Goal: Information Seeking & Learning: Check status

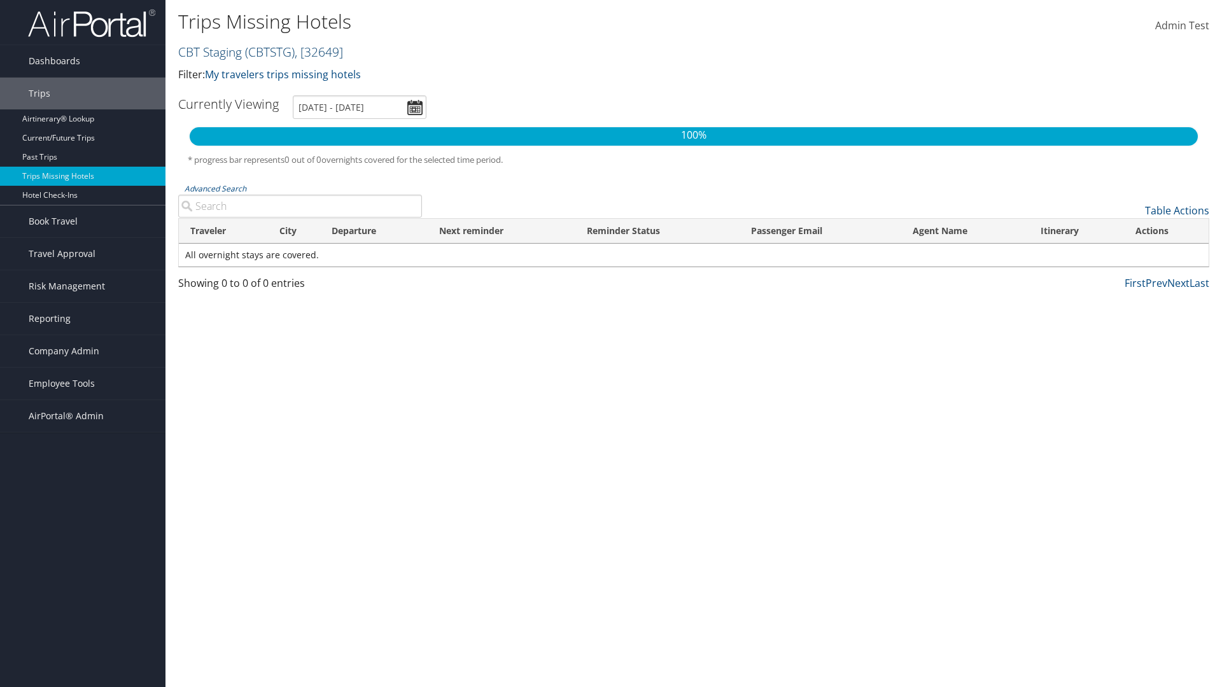
click at [210, 52] on link "CBT Staging ( CBTSTG ) , [ 32649 ]" at bounding box center [260, 51] width 165 height 17
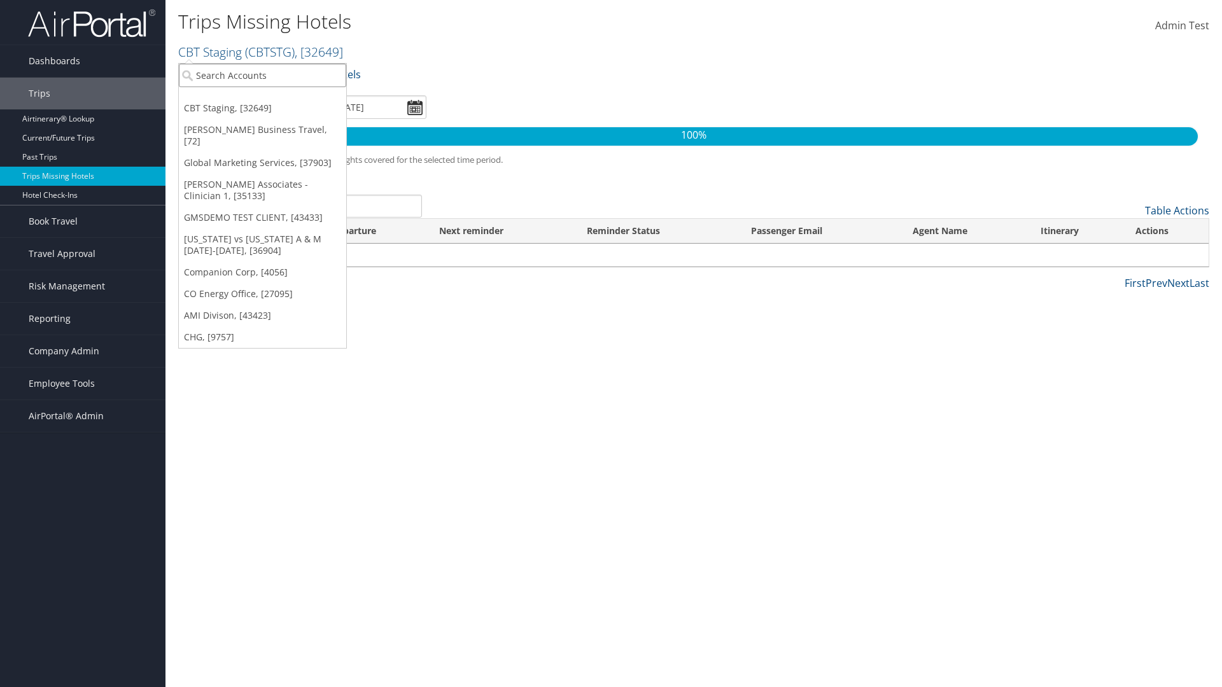
click at [262, 75] on input "search" at bounding box center [262, 76] width 167 height 24
type input "[PERSON_NAME] Business Travel"
click at [280, 110] on div "Account" at bounding box center [280, 109] width 217 height 11
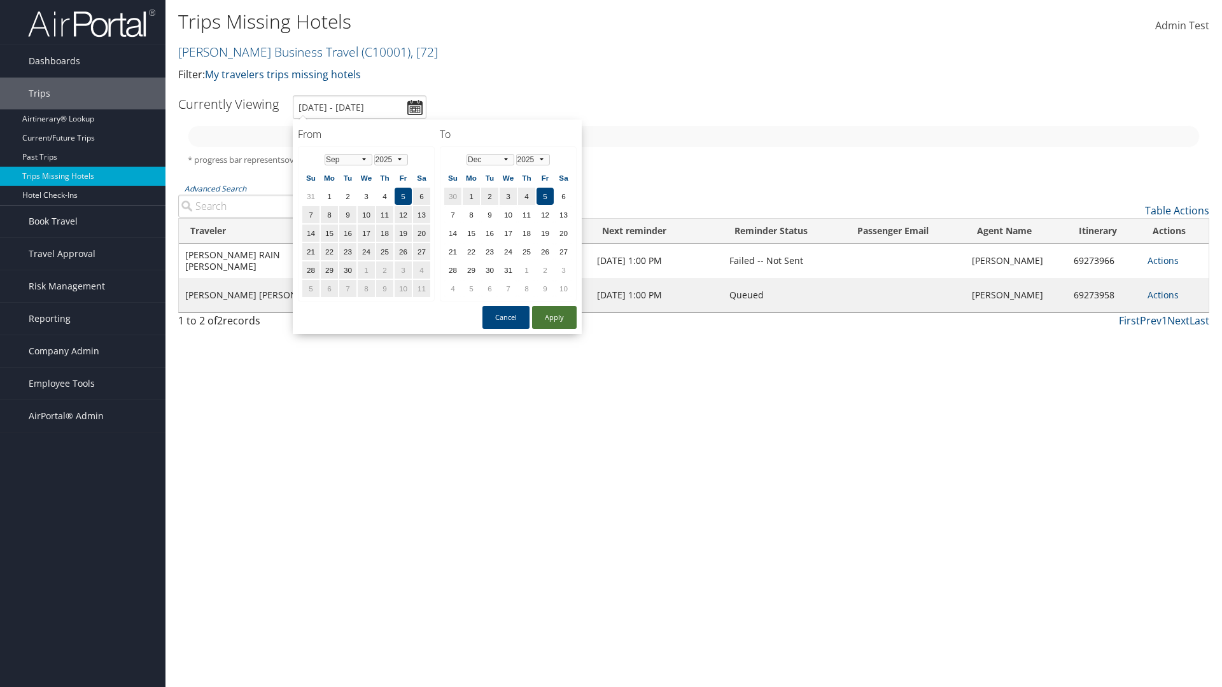
click at [554, 318] on button "Apply" at bounding box center [554, 317] width 45 height 23
type input "1/1/2025 - 3/31/2025"
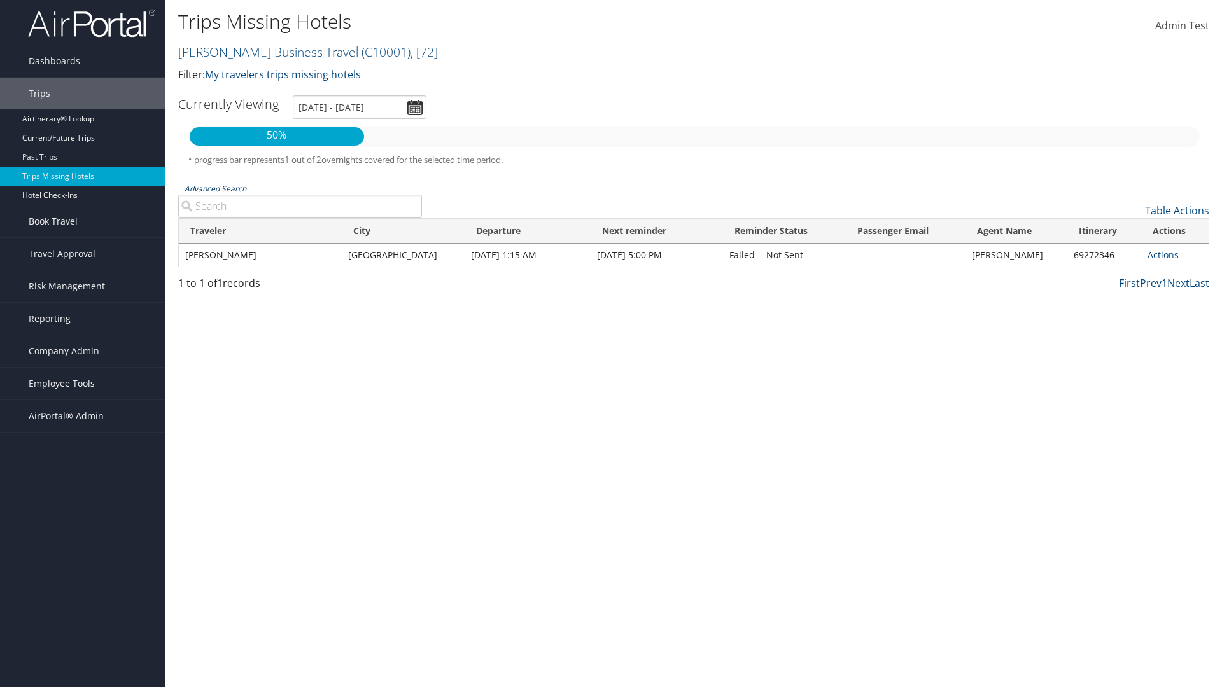
click at [215, 188] on link "Advanced Search" at bounding box center [216, 188] width 62 height 11
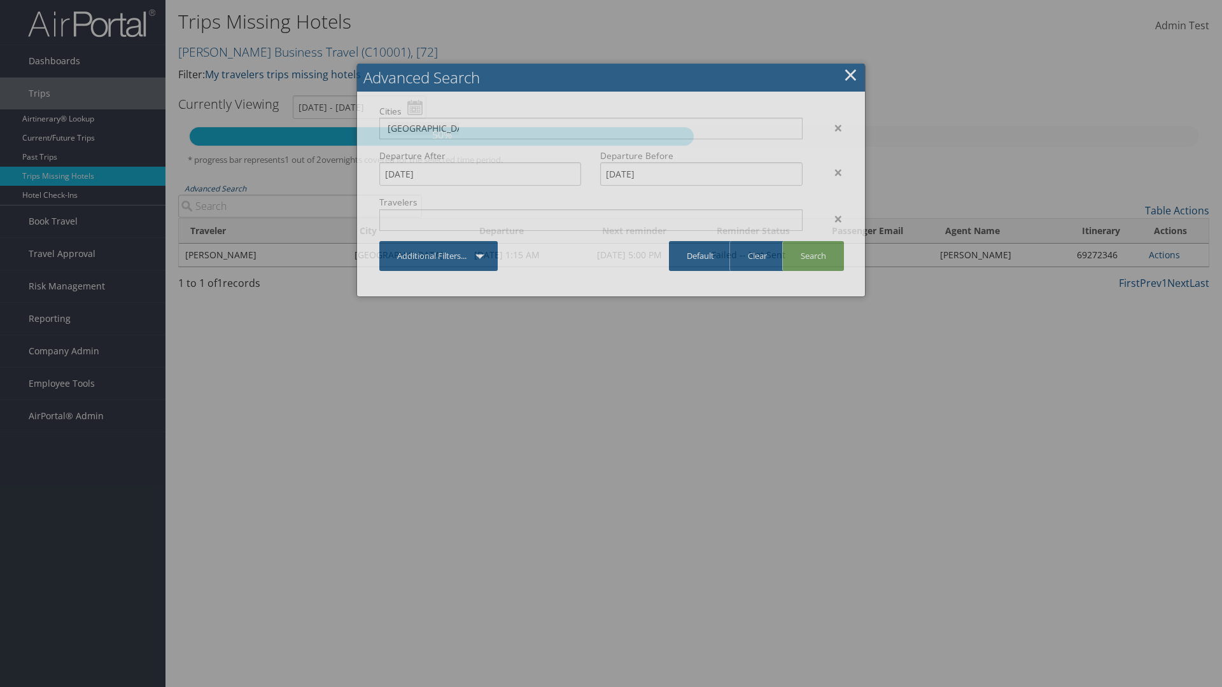
type input "Rio De Janeiro"
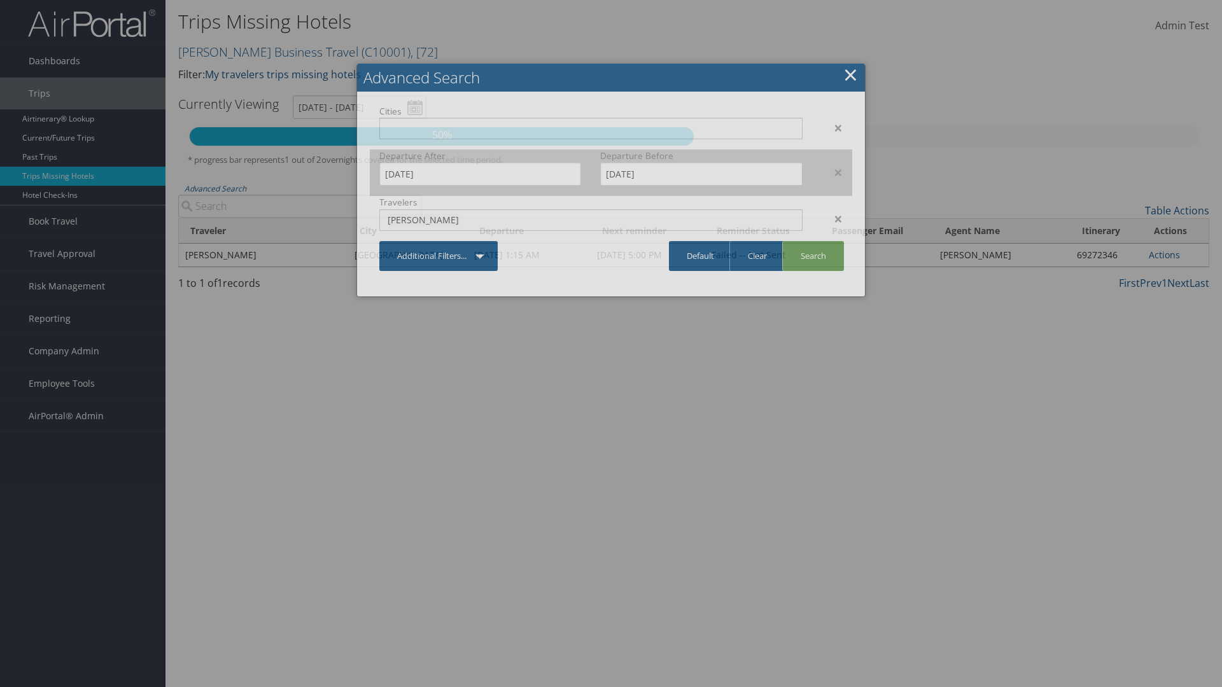
type input "CLAYTON"
click at [480, 174] on input "1/1/2025" at bounding box center [480, 174] width 202 height 24
type input "CLAYTON"
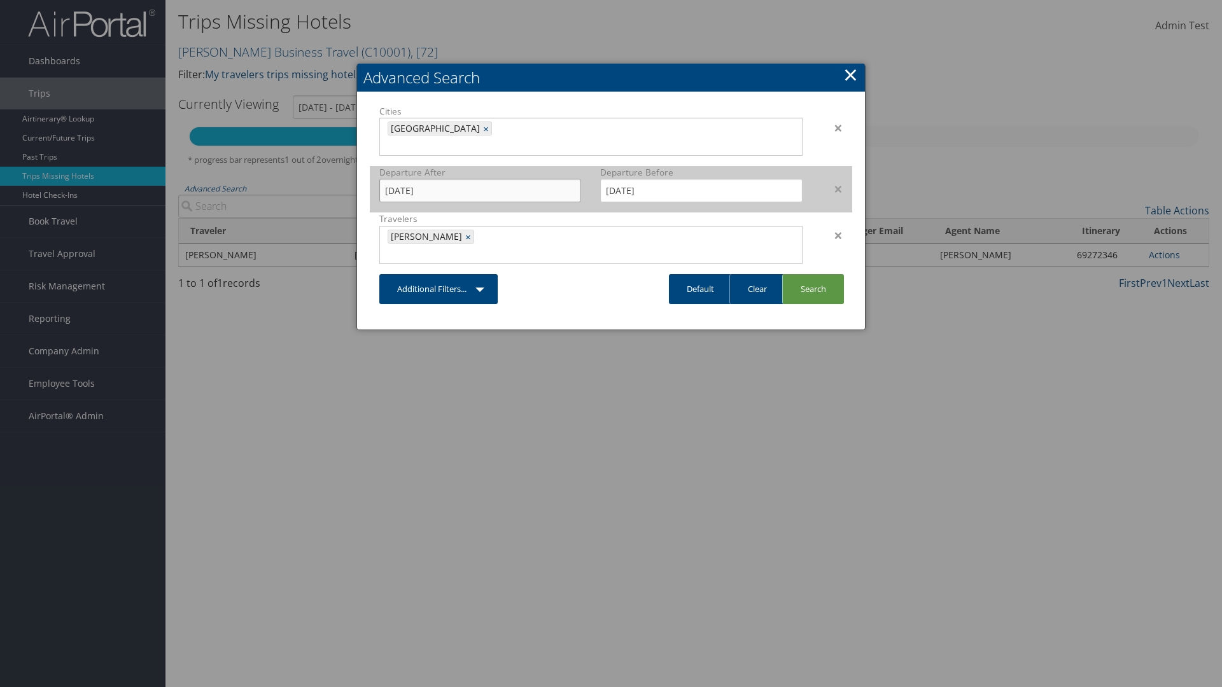
type input "11/01/2024"
click at [701, 179] on input "3/31/2025" at bounding box center [701, 191] width 202 height 24
type input "02/15/2025"
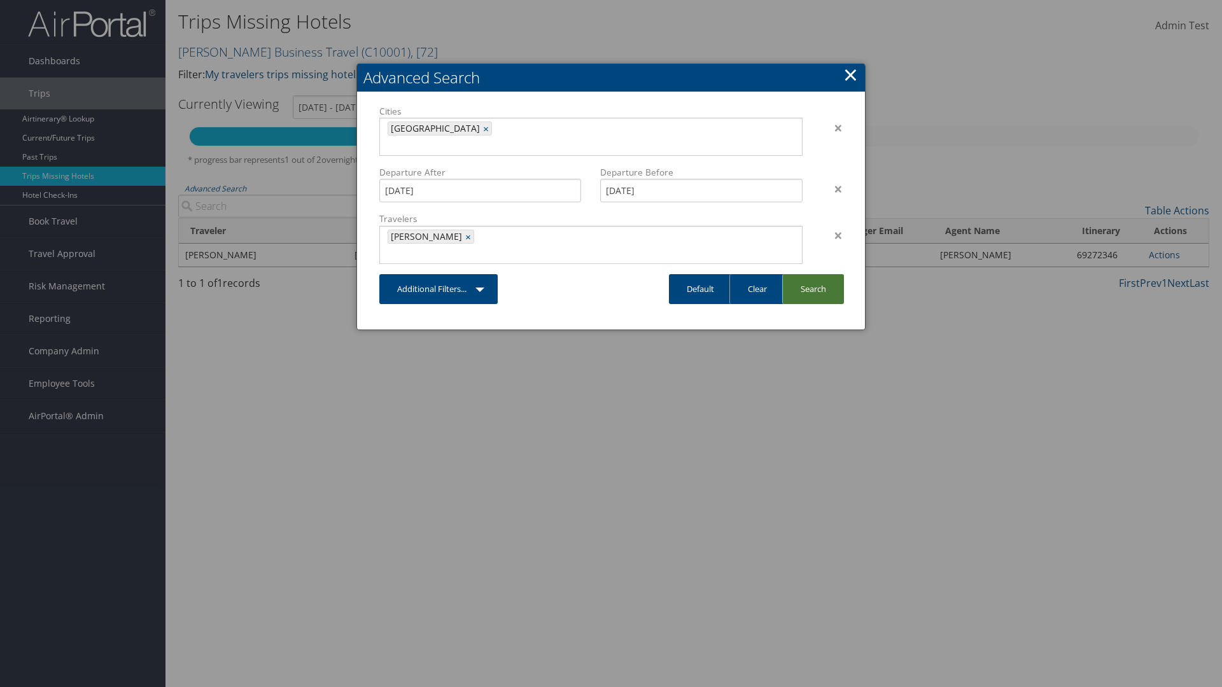
click at [813, 274] on link "Search" at bounding box center [813, 289] width 62 height 30
type input "11/1/2024 - 2/15/2025"
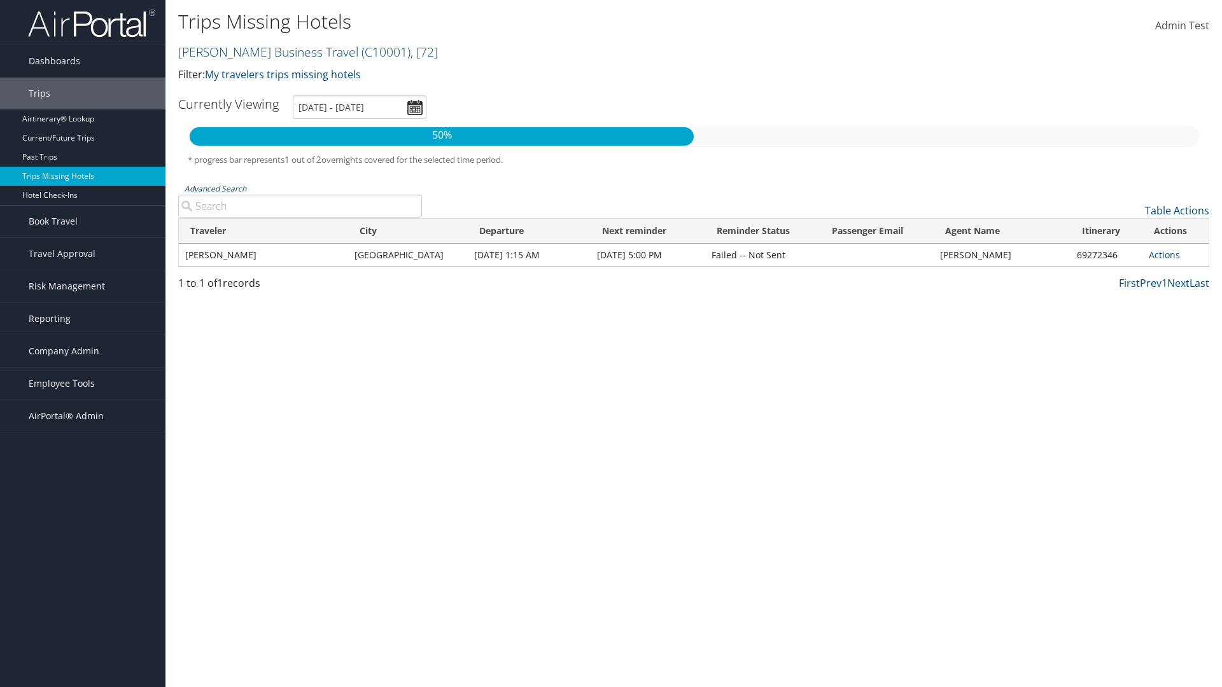
click at [215, 188] on link "Advanced Search" at bounding box center [216, 188] width 62 height 11
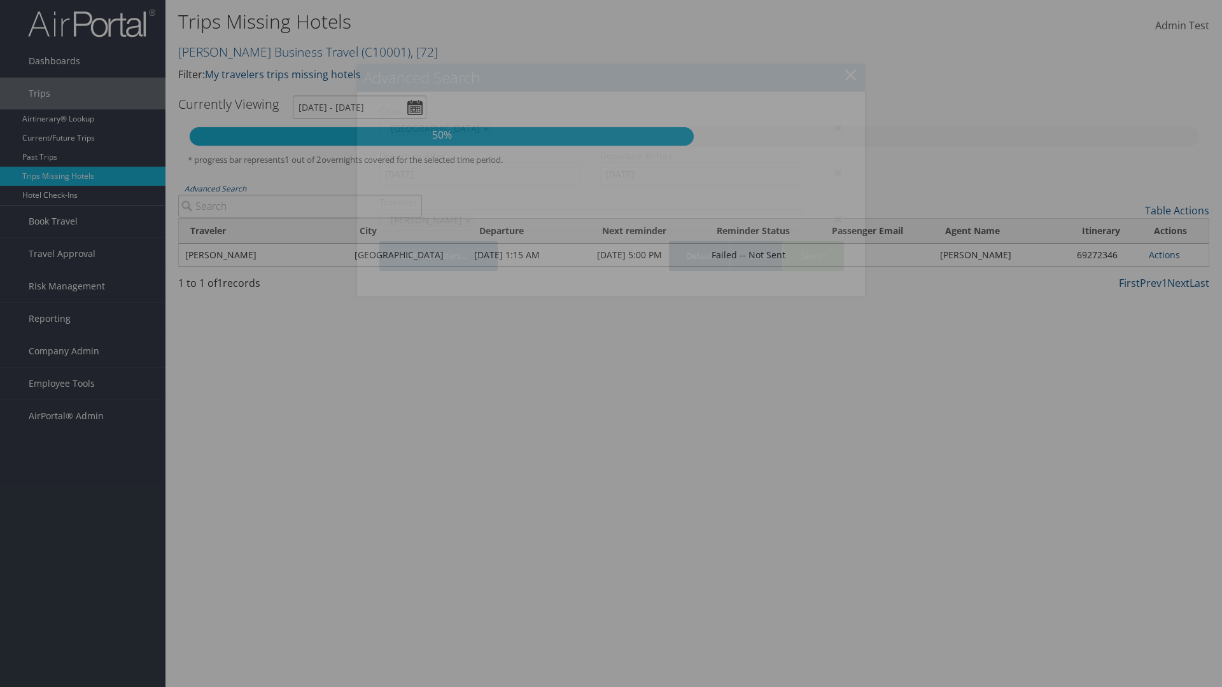
click at [757, 256] on link "Clear" at bounding box center [756, 256] width 55 height 30
click at [700, 256] on link "Default" at bounding box center [700, 256] width 63 height 30
type input "[DATE] - [DATE]"
